Goal: Information Seeking & Learning: Learn about a topic

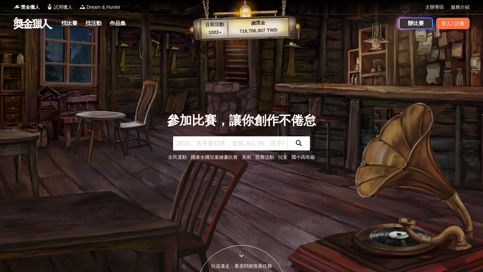
scroll to position [20, 0]
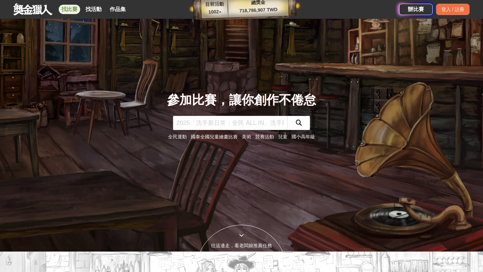
click at [75, 13] on link "找比賽" at bounding box center [69, 9] width 21 height 9
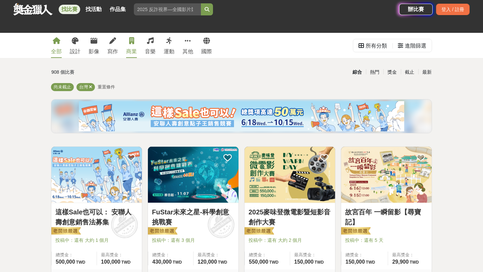
click at [131, 54] on div "商業" at bounding box center [131, 52] width 11 height 8
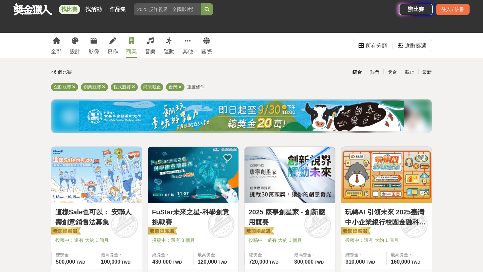
click at [371, 176] on img at bounding box center [386, 175] width 91 height 56
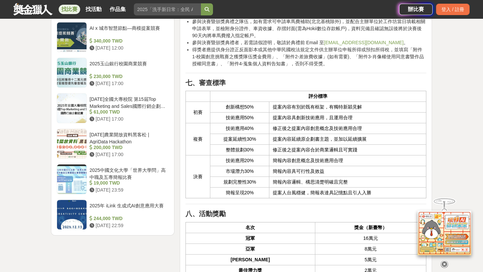
scroll to position [972, 0]
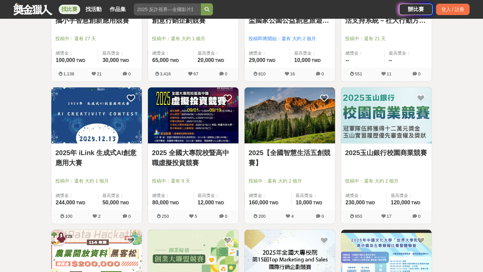
scroll to position [487, 0]
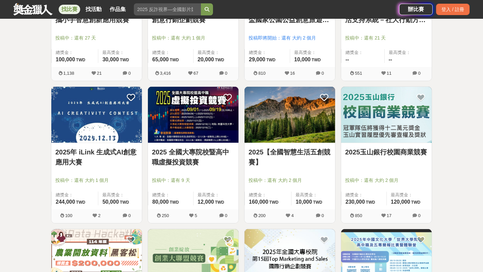
click at [209, 125] on img at bounding box center [193, 115] width 91 height 56
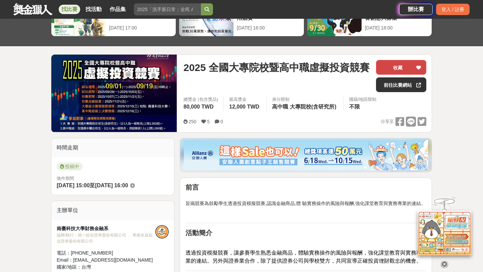
scroll to position [35, 0]
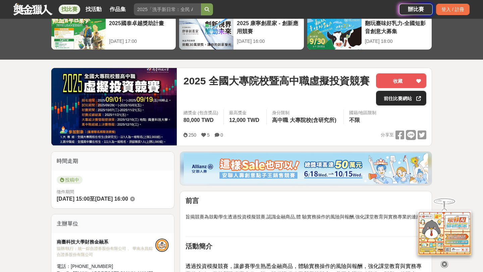
click at [402, 95] on link "前往比賽網站" at bounding box center [401, 98] width 50 height 15
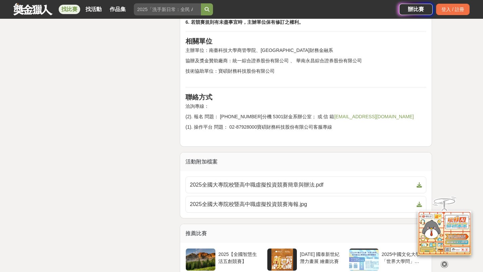
scroll to position [1245, 0]
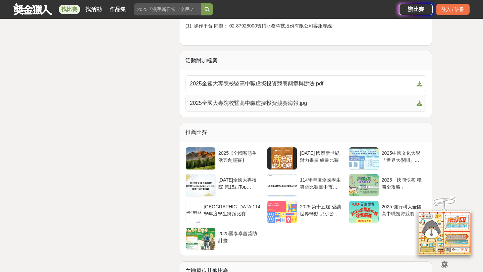
click at [287, 104] on span "2025全國大專院校暨高中職虛擬投資競賽海報.jpg" at bounding box center [302, 103] width 224 height 8
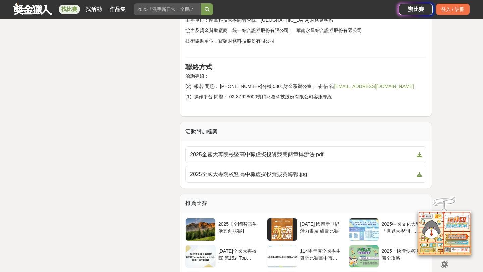
scroll to position [1188, 0]
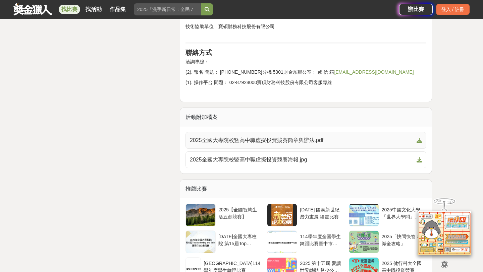
click at [286, 138] on span "2025全國大專院校暨高中職虛擬投資競賽簡章與辦法.pdf" at bounding box center [302, 140] width 224 height 8
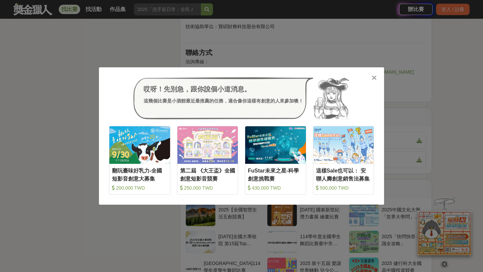
click at [375, 76] on icon at bounding box center [373, 77] width 5 height 7
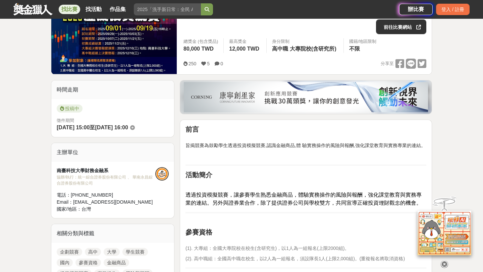
scroll to position [0, 0]
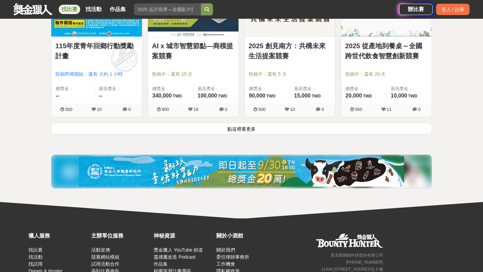
scroll to position [866, 0]
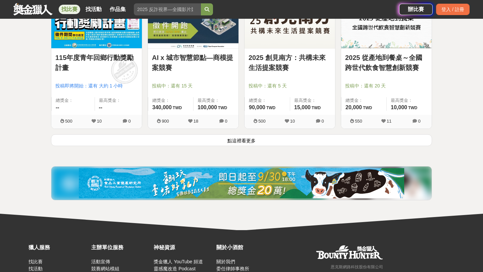
click at [238, 138] on button "點這裡看更多" at bounding box center [241, 140] width 381 height 12
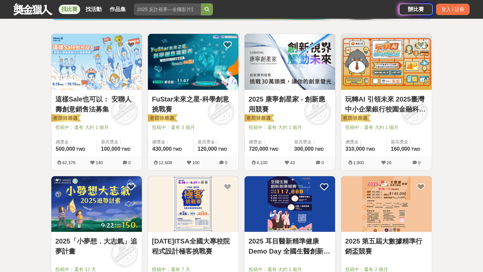
scroll to position [110, 0]
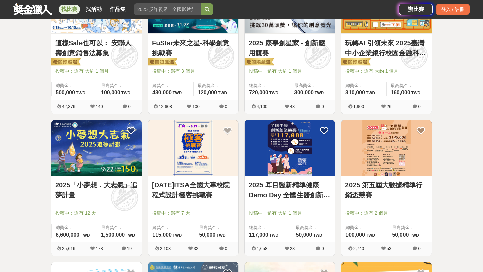
scroll to position [169, 0]
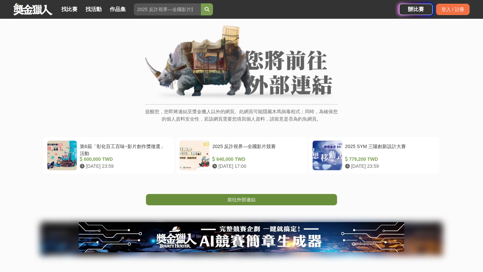
scroll to position [33, 0]
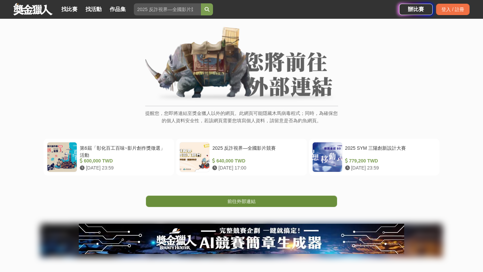
click at [249, 199] on span "前往外部連結" at bounding box center [241, 201] width 28 height 5
